Goal: Information Seeking & Learning: Learn about a topic

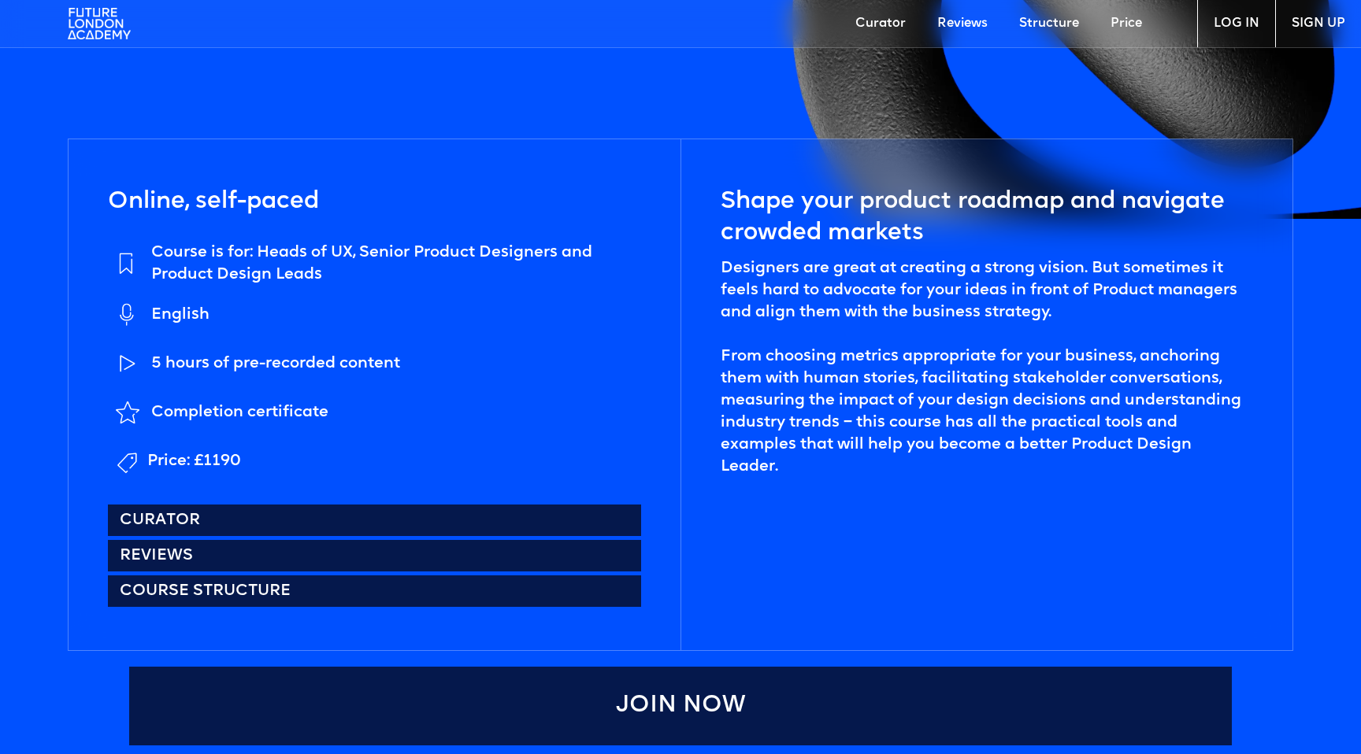
scroll to position [754, 0]
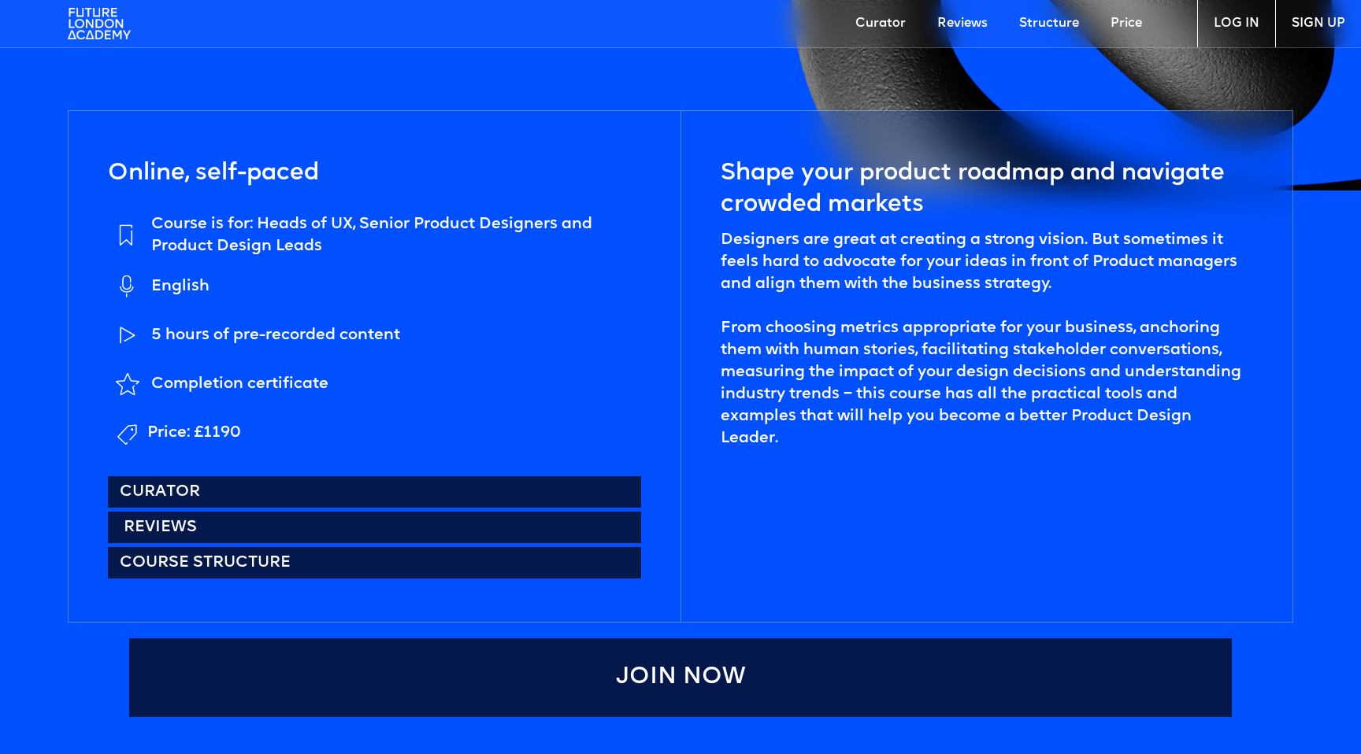
click at [384, 527] on link "Reviews" at bounding box center [374, 527] width 533 height 31
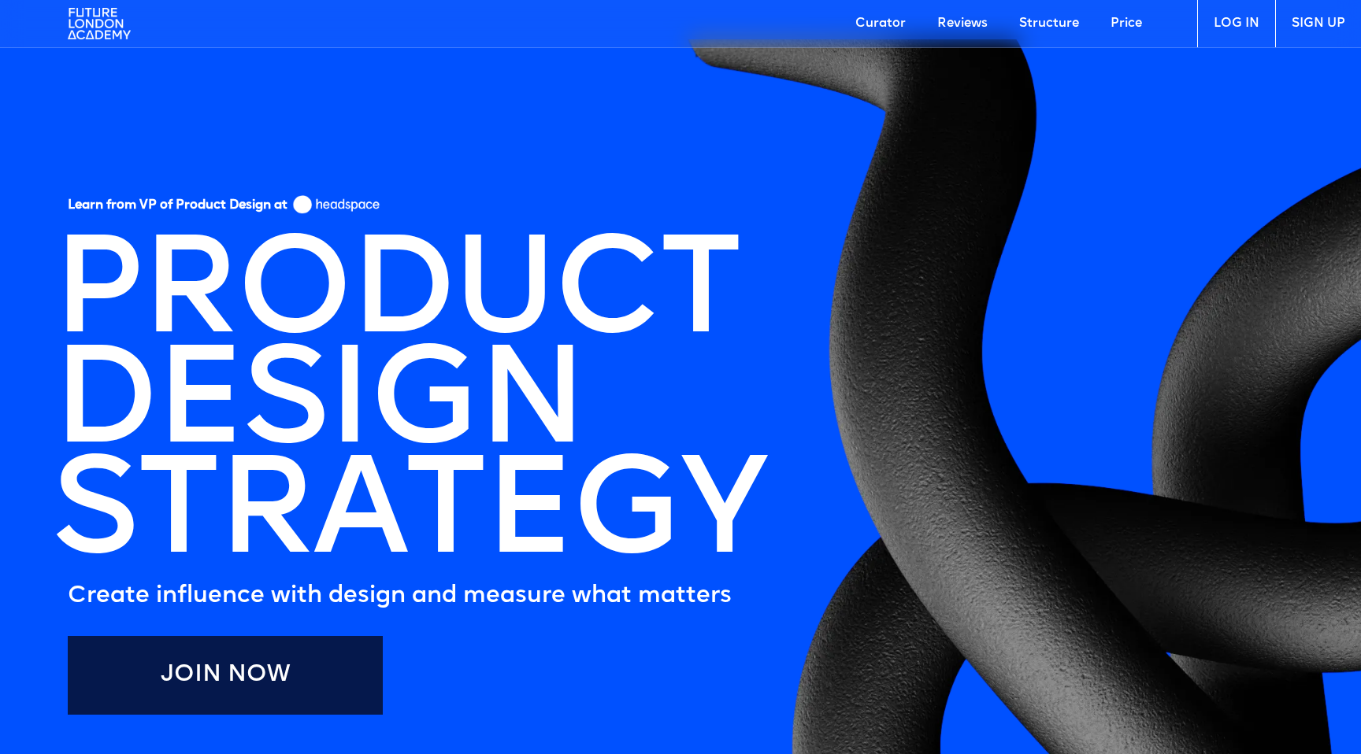
click at [1122, 26] on link "Price" at bounding box center [1126, 23] width 63 height 47
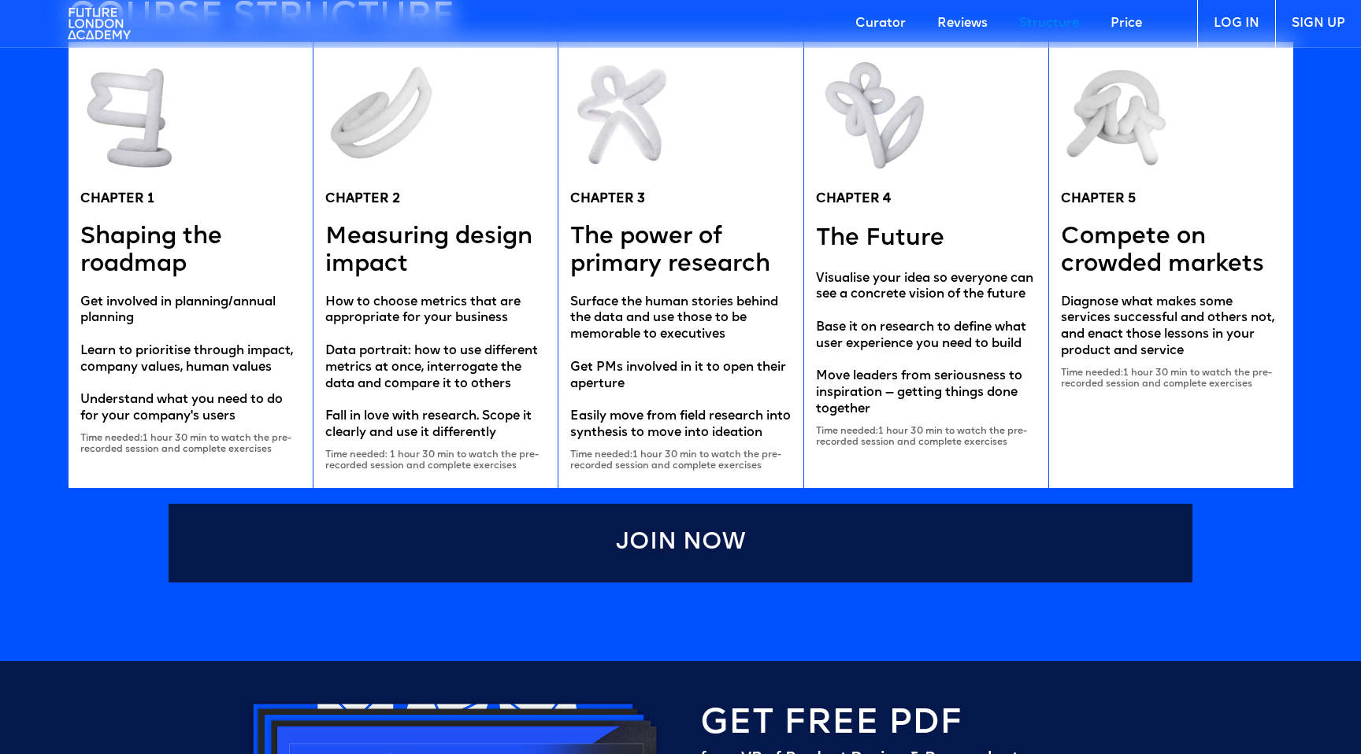
scroll to position [3186, 0]
